Goal: Task Accomplishment & Management: Manage account settings

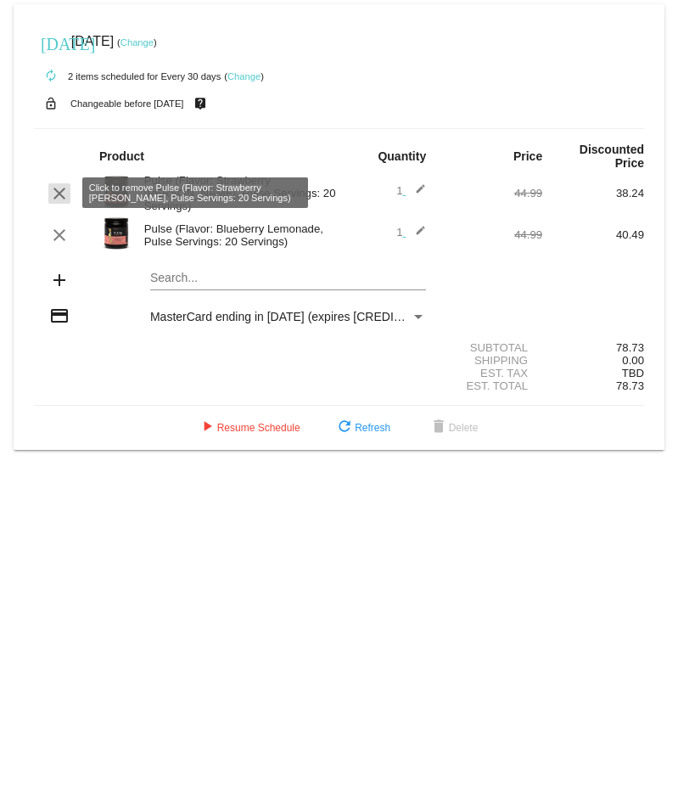
click at [58, 193] on mat-icon "clear" at bounding box center [59, 193] width 20 height 20
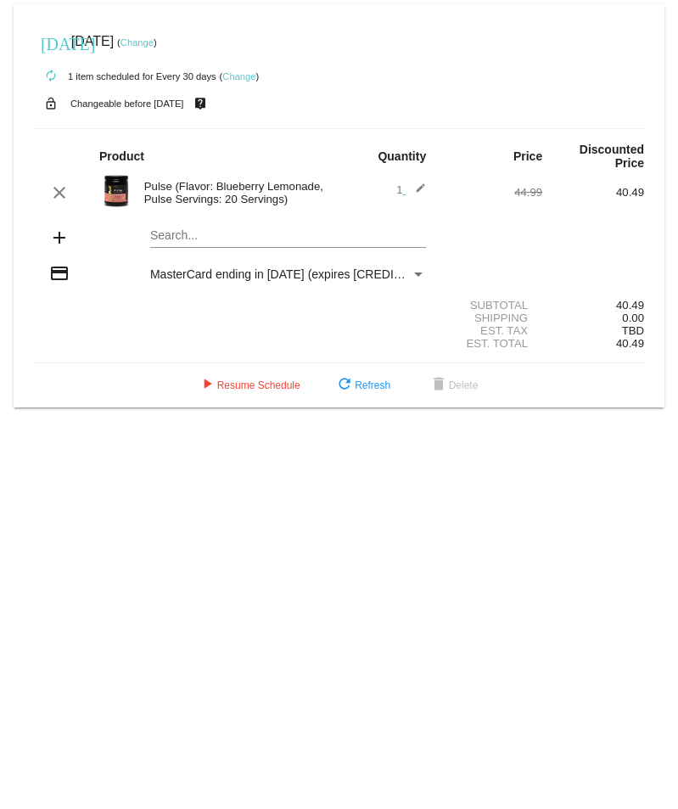
click at [407, 268] on div "MasterCard ending in [DATE] (expires [CREDIT_CARD_DATA])" at bounding box center [280, 274] width 261 height 14
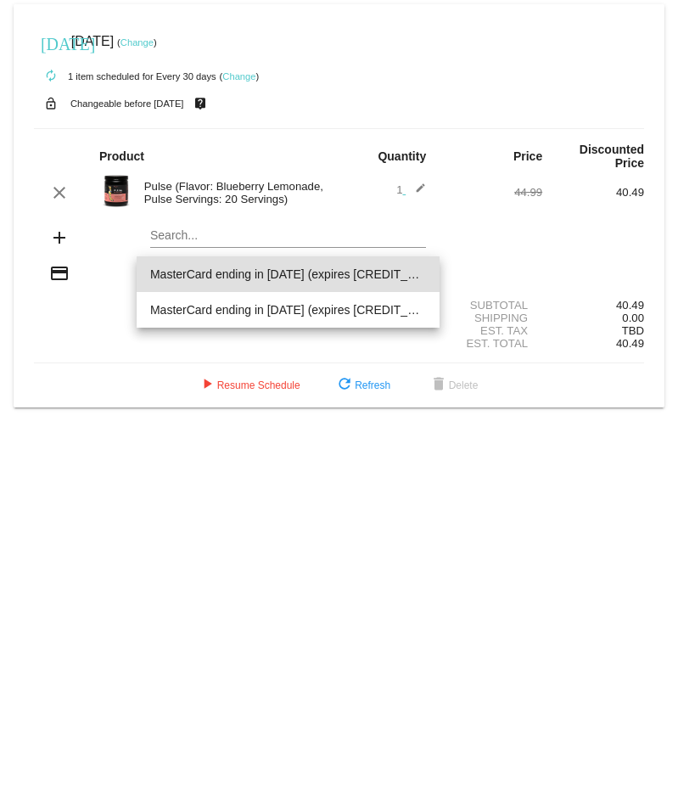
click at [413, 270] on span "MasterCard ending in [DATE] (expires [CREDIT_CARD_DATA])" at bounding box center [288, 274] width 276 height 36
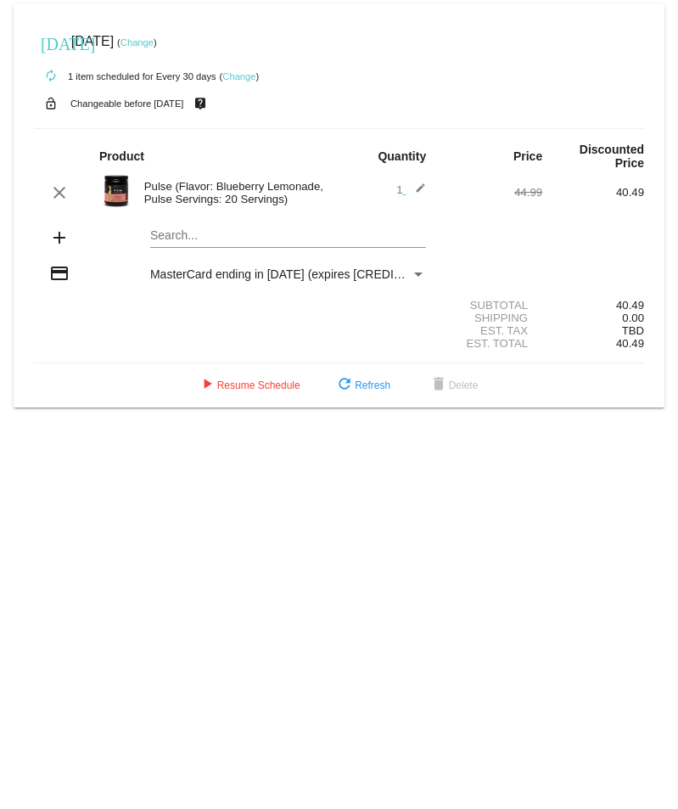
click at [488, 243] on div "add Search..." at bounding box center [339, 239] width 610 height 48
click at [417, 270] on div "Payment Method" at bounding box center [418, 274] width 15 height 14
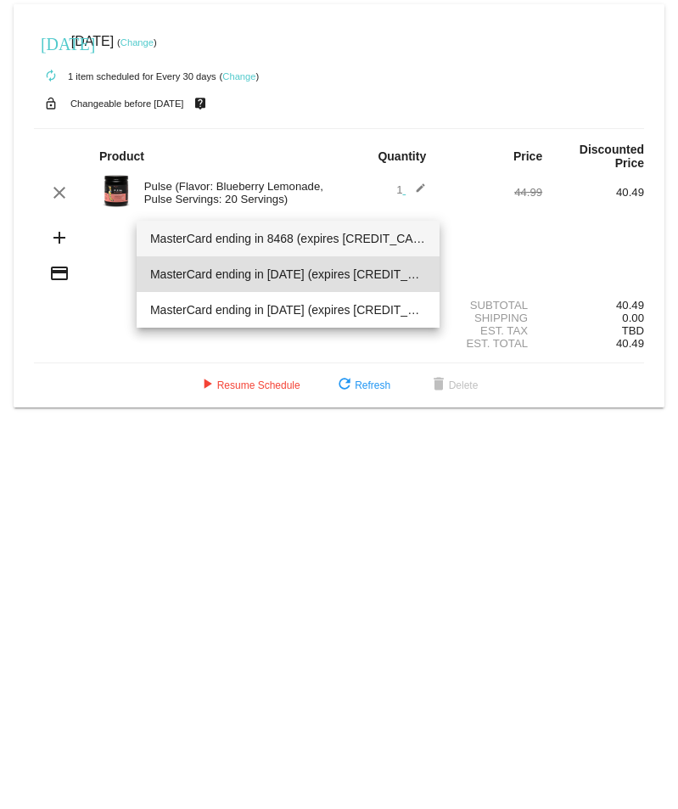
click at [319, 229] on span "MasterCard ending in 8468 (expires 12/29)" at bounding box center [288, 239] width 276 height 36
